Goal: Transaction & Acquisition: Purchase product/service

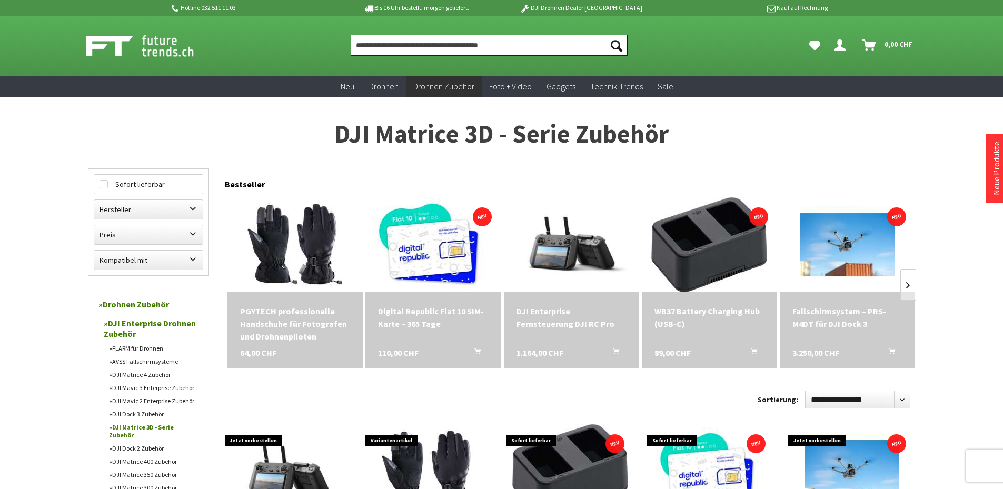
click at [393, 48] on input "Produkt, Marke, Kategorie, EAN, Artikelnummer…" at bounding box center [489, 45] width 277 height 21
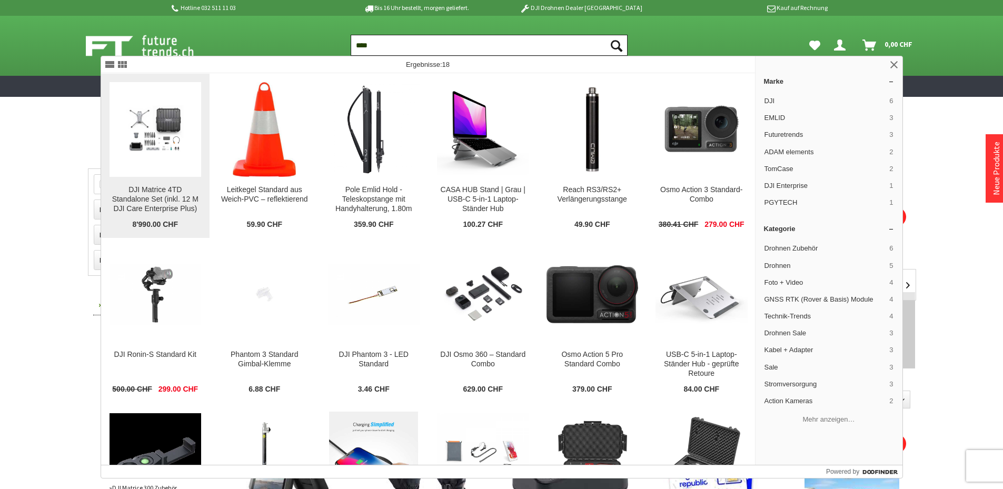
type input "****"
click at [159, 132] on img at bounding box center [156, 129] width 92 height 66
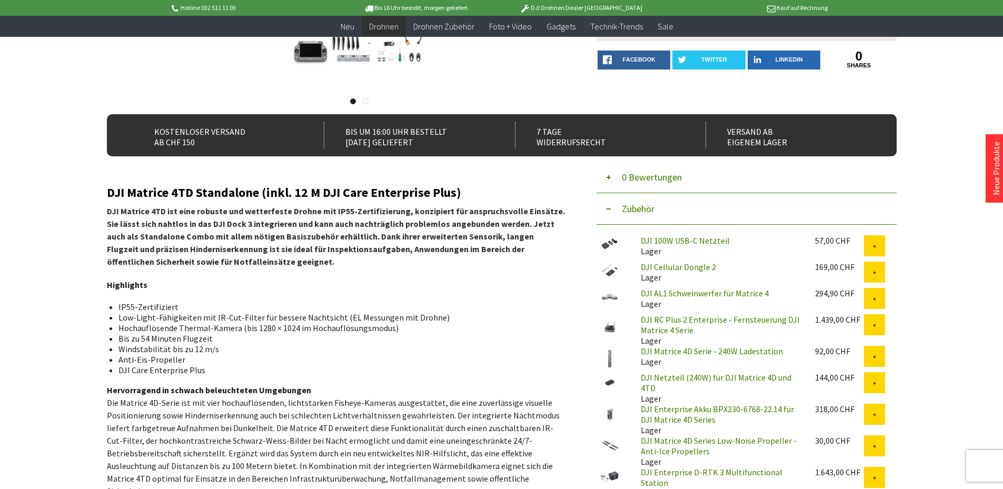
scroll to position [263, 0]
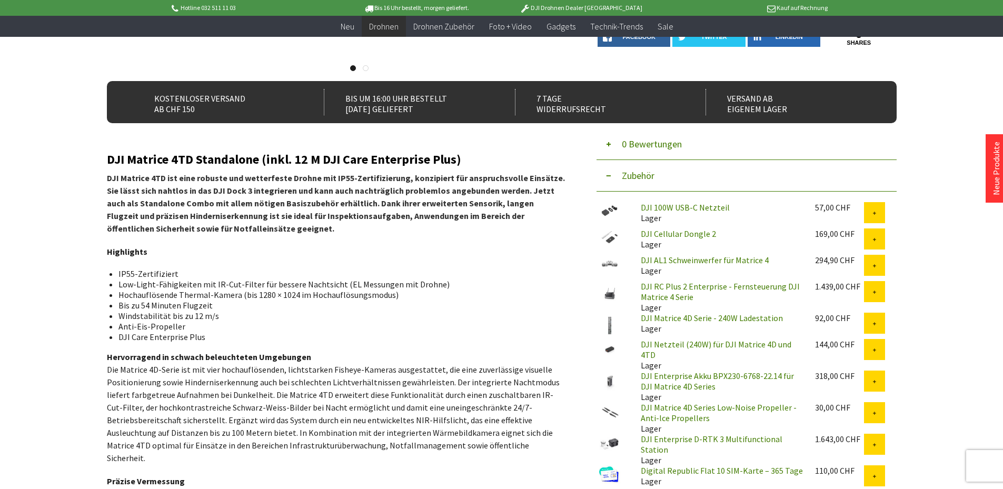
click at [705, 343] on link "DJI Netzteil (240W) für DJI Matrice 4D und 4TD" at bounding box center [716, 349] width 151 height 21
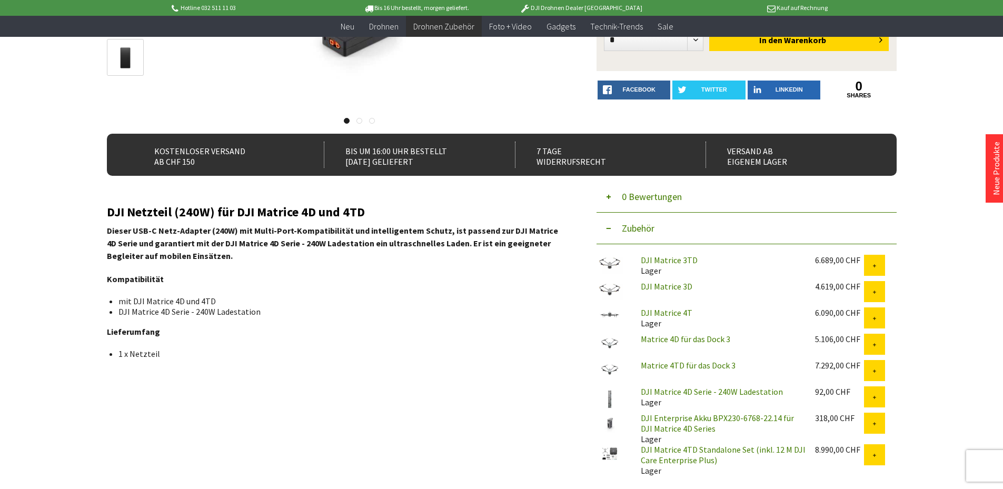
scroll to position [158, 0]
